Goal: Task Accomplishment & Management: Manage account settings

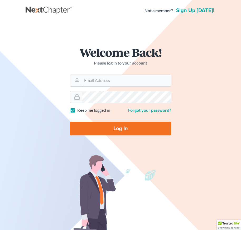
type input "[EMAIL_ADDRESS][DOMAIN_NAME]"
click at [115, 130] on input "Log In" at bounding box center [120, 129] width 101 height 14
type input "Thinking..."
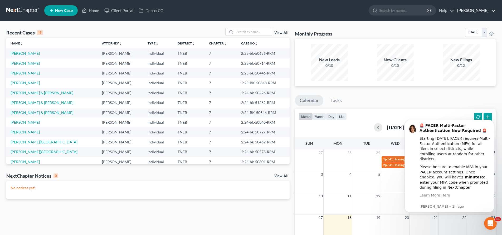
click at [245, 10] on link "Margaret B. Fugate" at bounding box center [475, 10] width 41 height 9
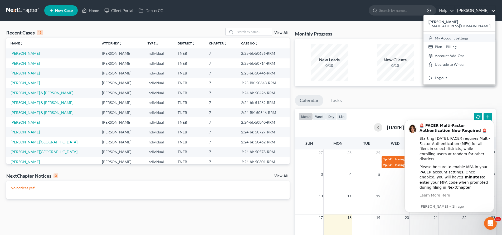
click at [245, 38] on link "My Account Settings" at bounding box center [459, 38] width 72 height 9
select select "24"
select select "44"
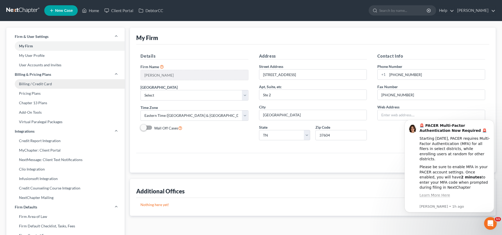
click at [45, 84] on link "Billing / Credit Card" at bounding box center [65, 83] width 118 height 9
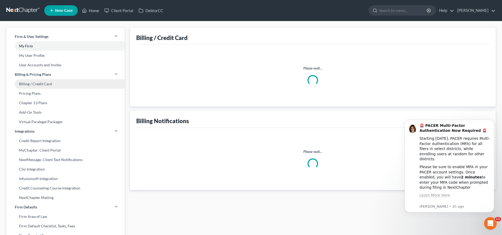
click at [45, 85] on link "Billing / Credit Card" at bounding box center [65, 83] width 118 height 9
select select "44"
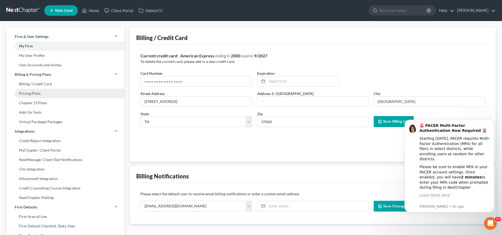
click at [29, 94] on link "Pricing Plans" at bounding box center [65, 93] width 118 height 9
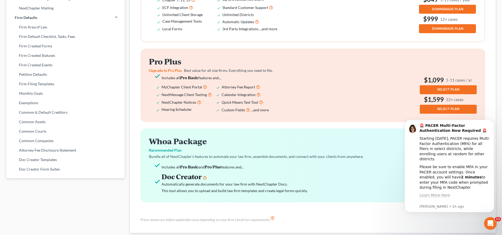
scroll to position [137, 0]
